Goal: Find contact information: Find contact information

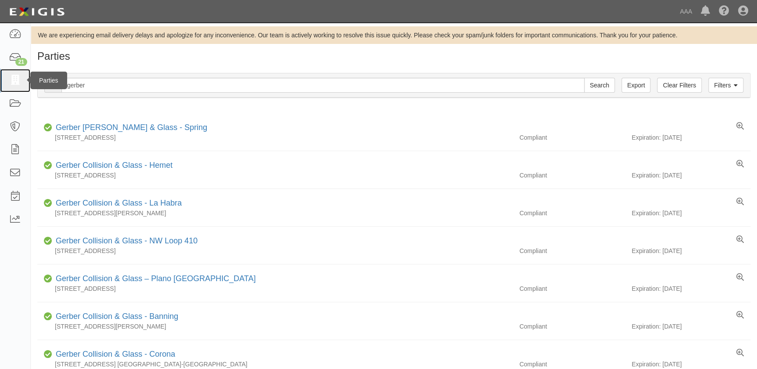
click at [14, 83] on icon at bounding box center [15, 81] width 12 height 10
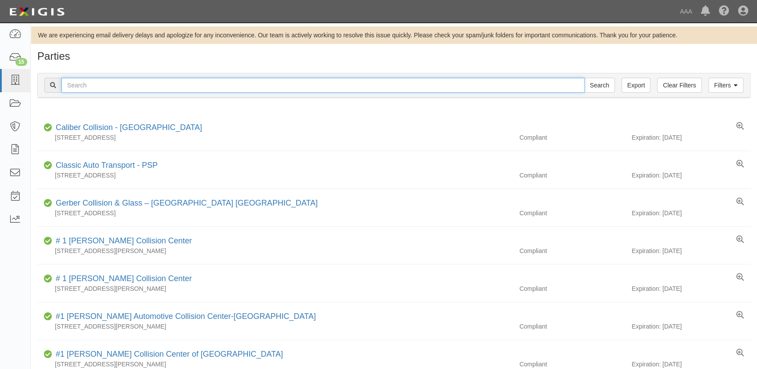
click at [114, 92] on input "text" at bounding box center [322, 85] width 523 height 15
type input "caliber"
click at [584, 78] on input "Search" at bounding box center [599, 85] width 31 height 15
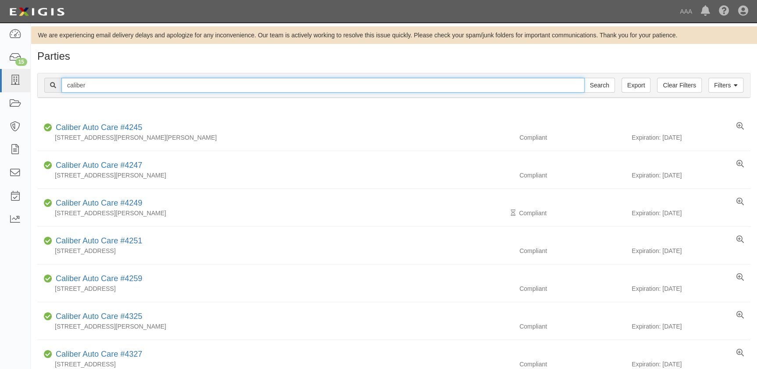
click at [108, 84] on input "caliber" at bounding box center [322, 85] width 523 height 15
type input "caliber collision"
click at [584, 78] on input "Search" at bounding box center [599, 85] width 31 height 15
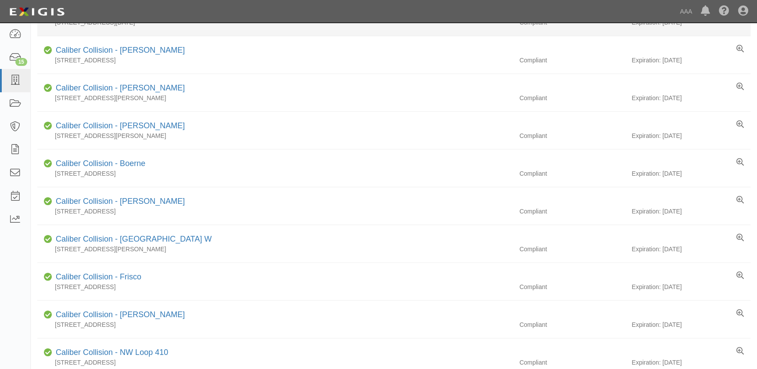
scroll to position [576, 0]
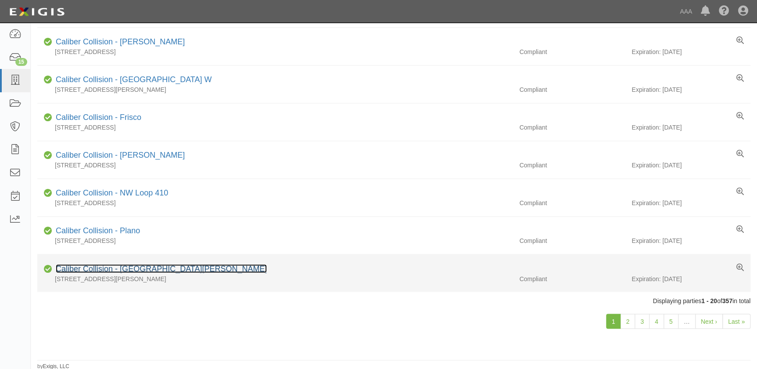
click at [145, 268] on link "Caliber Collision - [GEOGRAPHIC_DATA][PERSON_NAME]" at bounding box center [161, 268] width 211 height 9
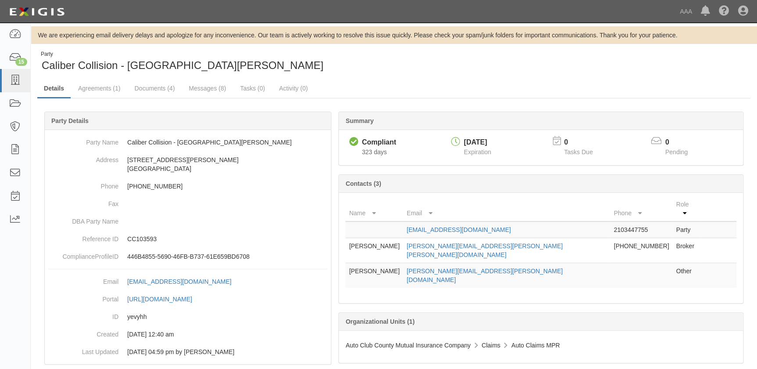
drag, startPoint x: 529, startPoint y: 219, endPoint x: 398, endPoint y: 221, distance: 131.3
click at [398, 221] on tr "StrategicAccountServices@Caliber.com 2103447755 Party" at bounding box center [541, 229] width 391 height 17
copy tr "StrategicAccountServices@Caliber.com"
click at [149, 86] on link "Documents (4)" at bounding box center [155, 88] width 54 height 19
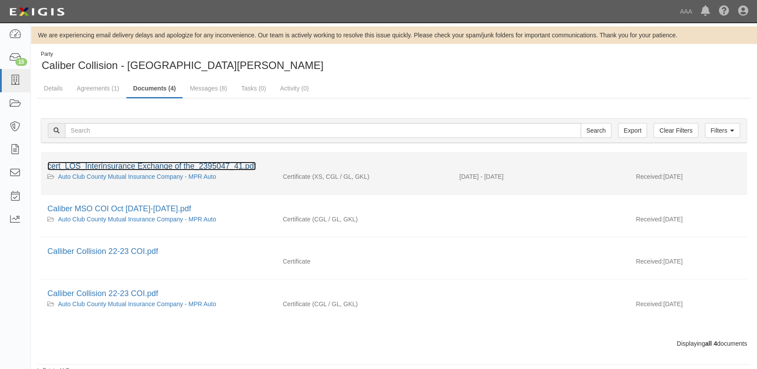
click at [145, 167] on link "cert_LOS_Interinsurance Exchange of the_2395047_41.pdf" at bounding box center [151, 166] width 209 height 9
